Goal: Complete application form: Complete application form

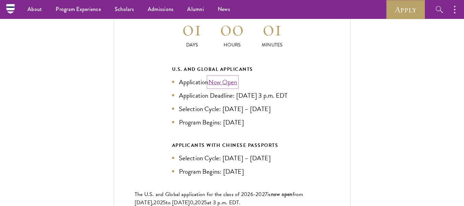
click at [225, 77] on link "Now Open" at bounding box center [222, 82] width 29 height 10
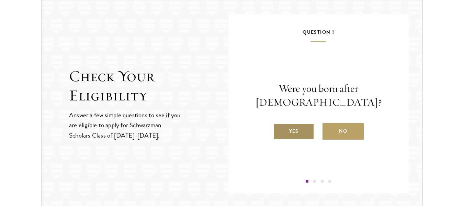
click at [290, 134] on label "Yes" at bounding box center [293, 131] width 41 height 16
click at [279, 130] on input "Yes" at bounding box center [276, 127] width 6 height 6
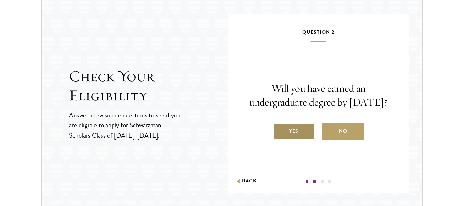
click at [293, 139] on label "Yes" at bounding box center [293, 131] width 41 height 16
click at [279, 130] on input "Yes" at bounding box center [276, 127] width 6 height 6
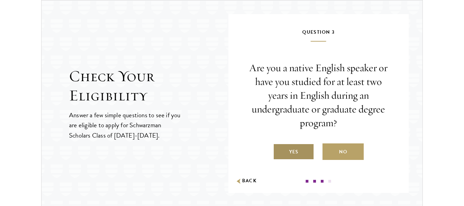
click at [291, 150] on label "Yes" at bounding box center [293, 151] width 41 height 16
click at [279, 150] on input "Yes" at bounding box center [276, 147] width 6 height 6
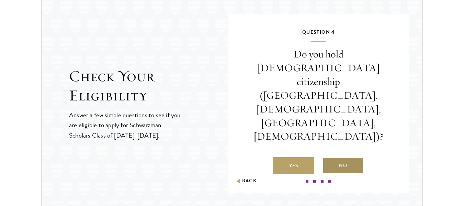
click at [343, 157] on label "No" at bounding box center [343, 165] width 41 height 16
click at [329, 158] on input "No" at bounding box center [326, 161] width 6 height 6
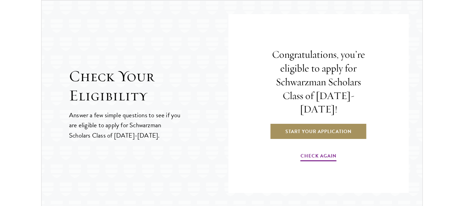
click at [292, 127] on link "Start Your Application" at bounding box center [318, 131] width 97 height 16
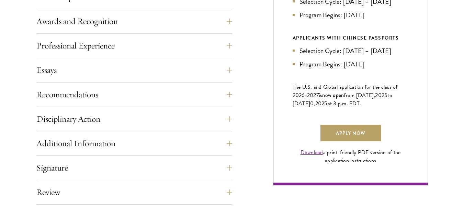
scroll to position [432, 0]
click at [221, 73] on button "Essays" at bounding box center [140, 69] width 196 height 16
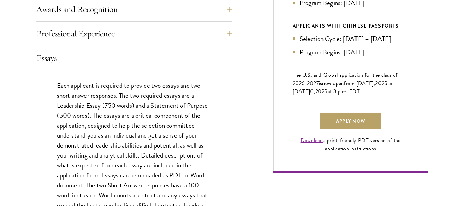
scroll to position [444, 0]
click at [216, 60] on button "Essays" at bounding box center [140, 57] width 196 height 16
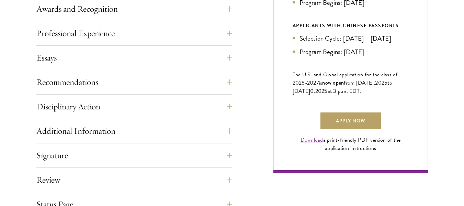
click at [250, 92] on div "Application Home Page The online application form must be completed in English.…" at bounding box center [232, 37] width 392 height 407
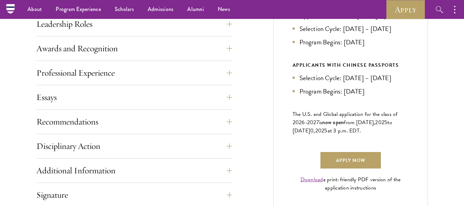
scroll to position [477, 0]
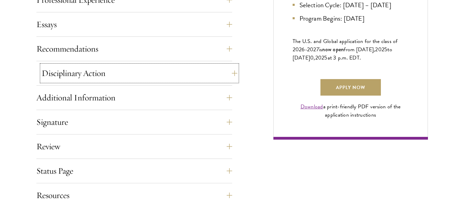
click at [199, 80] on button "Disciplinary Action" at bounding box center [140, 73] width 196 height 16
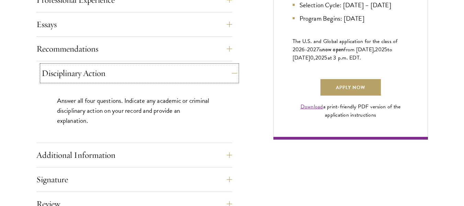
click at [199, 76] on button "Disciplinary Action" at bounding box center [140, 73] width 196 height 16
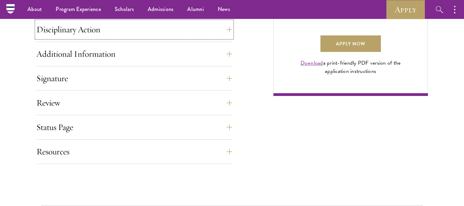
scroll to position [518, 0]
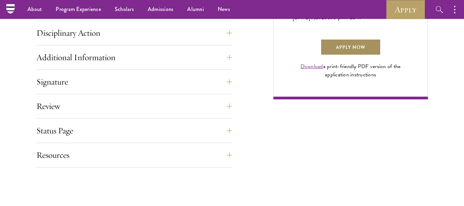
click at [344, 55] on link "Apply Now" at bounding box center [350, 47] width 60 height 16
